Goal: Find specific page/section: Find specific page/section

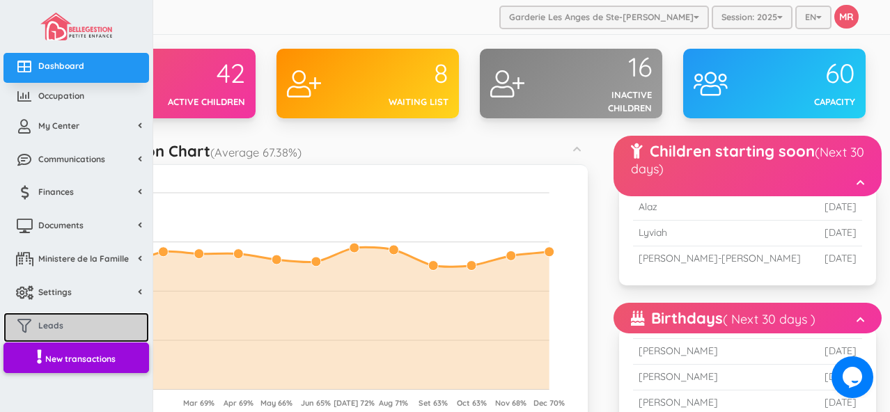
click at [61, 316] on link "Leads" at bounding box center [76, 328] width 146 height 30
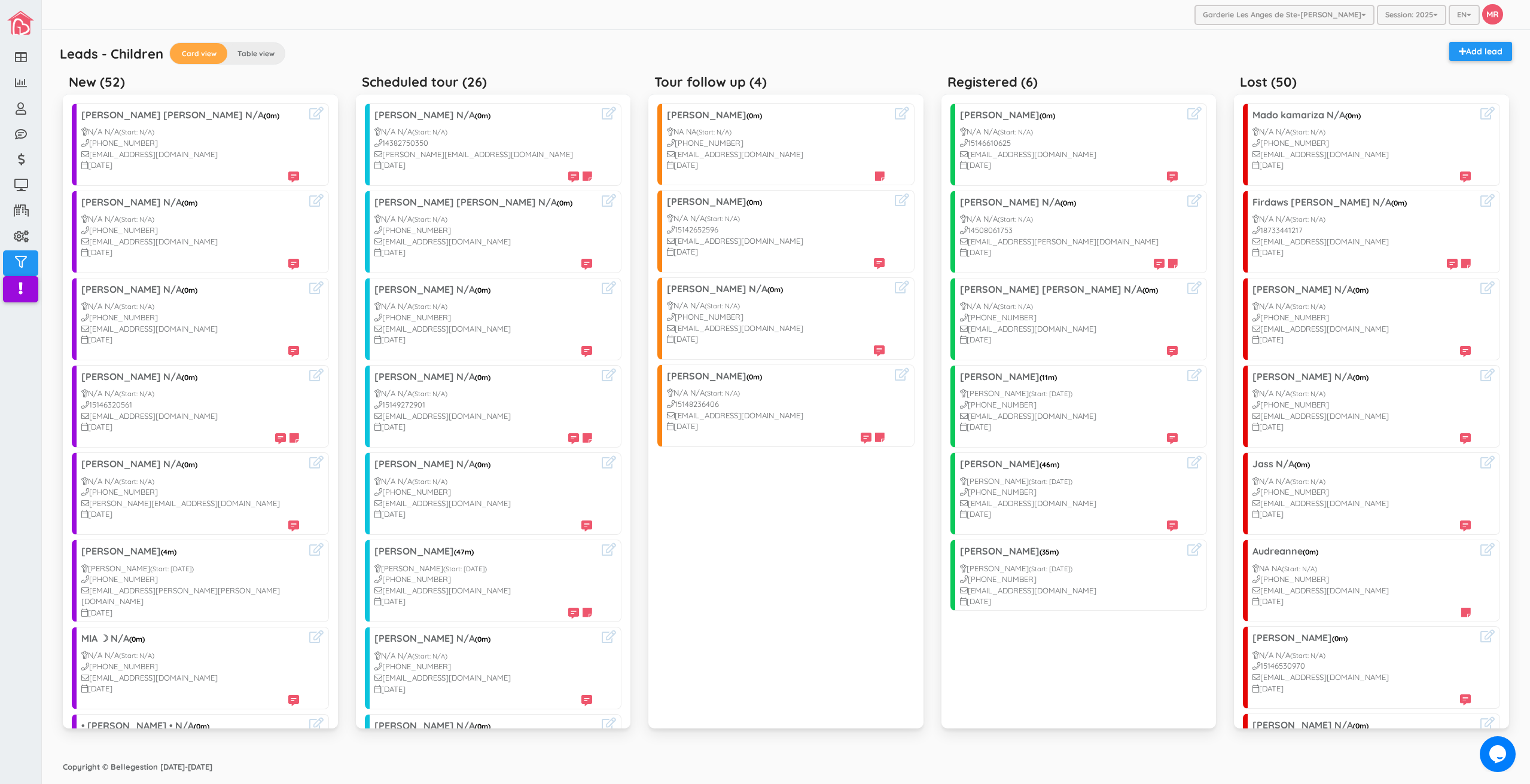
click at [483, 11] on div "Garderie Les Anges de Ste-Therese Garderie Les Anges de Ste-Therese Garderie Le…" at bounding box center [786, 15] width 1488 height 30
click at [485, 28] on div "Garderie Les Anges de Ste-Therese Garderie Les Anges de Ste-Therese Garderie Le…" at bounding box center [786, 15] width 1488 height 30
